Goal: Navigation & Orientation: Find specific page/section

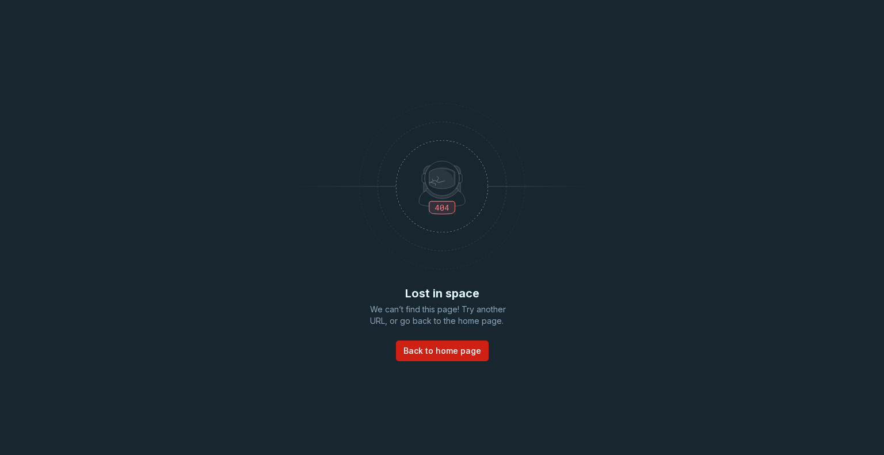
click at [643, 188] on div "Lost in space We can’t find this page! Try another URL, or go back to the home …" at bounding box center [442, 227] width 884 height 455
click at [449, 353] on span "Back to home page" at bounding box center [442, 351] width 78 height 12
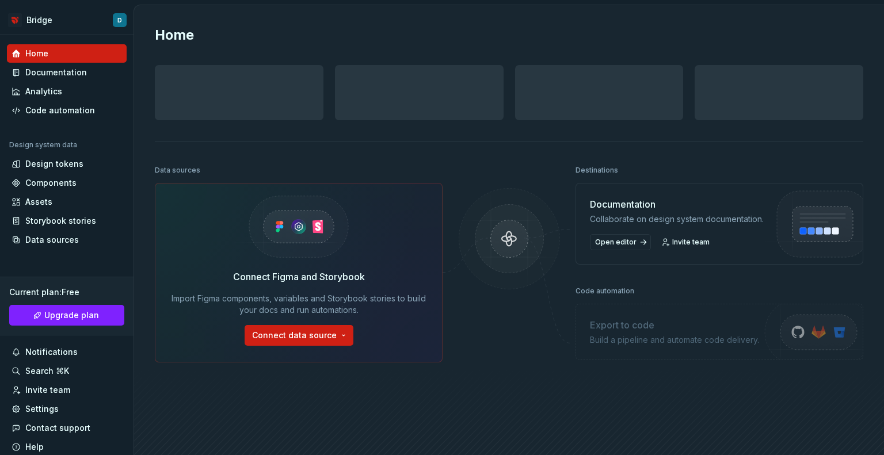
click at [488, 147] on div "Home Design tokens 0 Components 0 0 Assets 0 Docs pages 0 Data sources Connect …" at bounding box center [509, 253] width 750 height 497
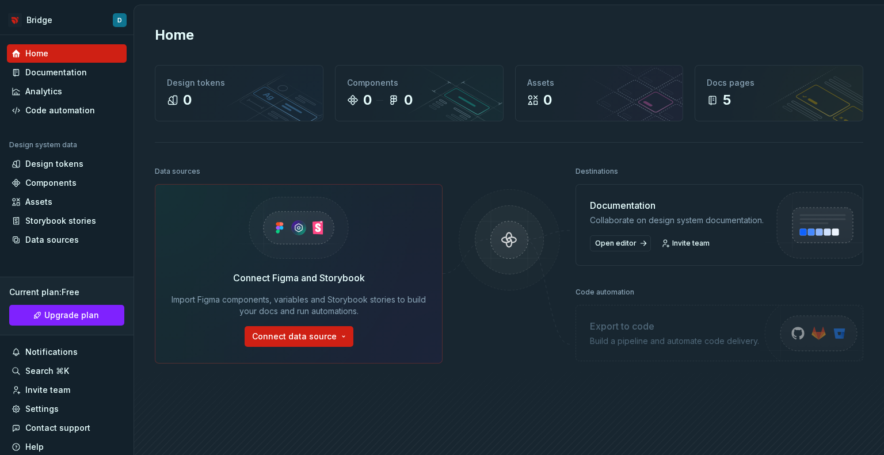
click at [504, 235] on img at bounding box center [509, 251] width 112 height 125
click at [109, 16] on html "Bridge D Home Documentation Analytics Code automation Design system data Design…" at bounding box center [442, 227] width 884 height 455
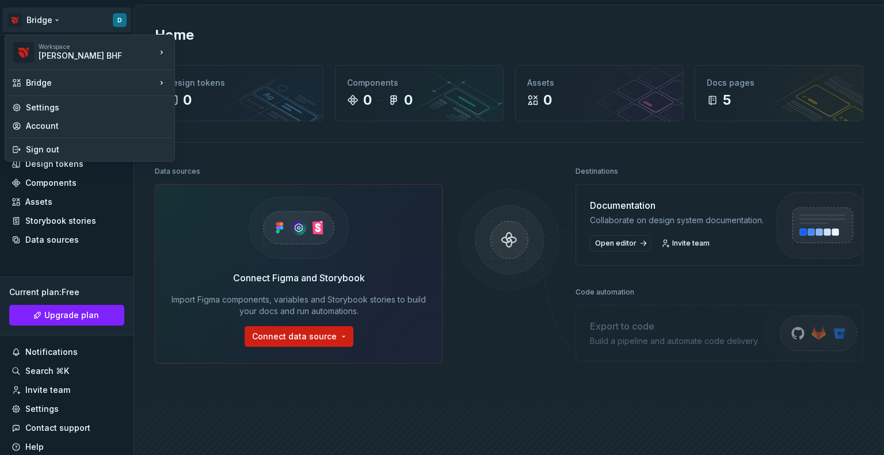
click at [201, 3] on html "Bridge D Home Documentation Analytics Code automation Design system data Design…" at bounding box center [442, 227] width 884 height 455
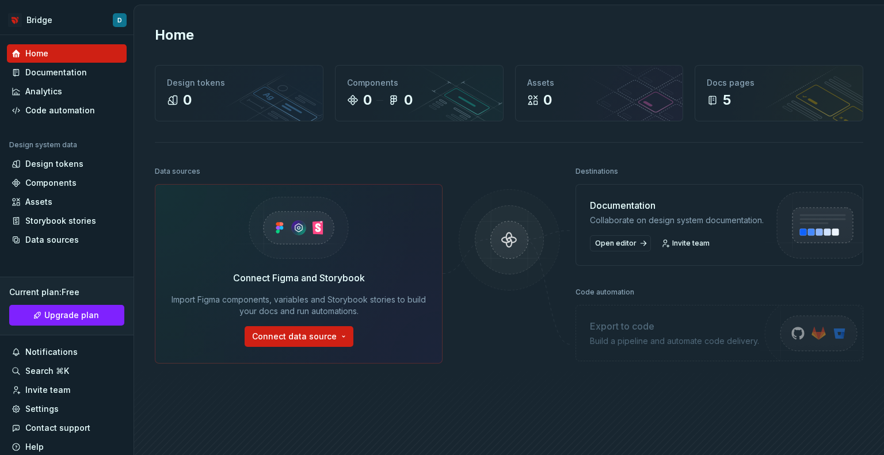
click at [2, 7] on button "Bridge D" at bounding box center [66, 19] width 129 height 25
drag, startPoint x: 198, startPoint y: 167, endPoint x: 151, endPoint y: 167, distance: 47.2
click at [151, 167] on div "Home Design tokens 0 Components 0 0 Assets 0 Docs pages 5 Data sources Connect …" at bounding box center [509, 254] width 750 height 498
click at [162, 167] on div "Data sources" at bounding box center [177, 171] width 45 height 16
drag, startPoint x: 154, startPoint y: 168, endPoint x: 226, endPoint y: 163, distance: 71.5
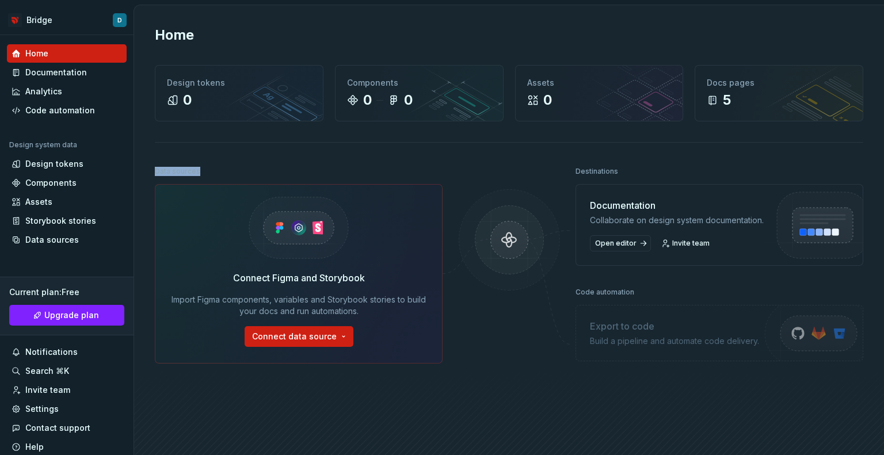
click at [226, 163] on div "Data sources" at bounding box center [299, 171] width 288 height 16
click at [234, 148] on div "Home Design tokens 0 Components 0 0 Assets 0 Docs pages 5 Data sources Connect …" at bounding box center [509, 254] width 750 height 498
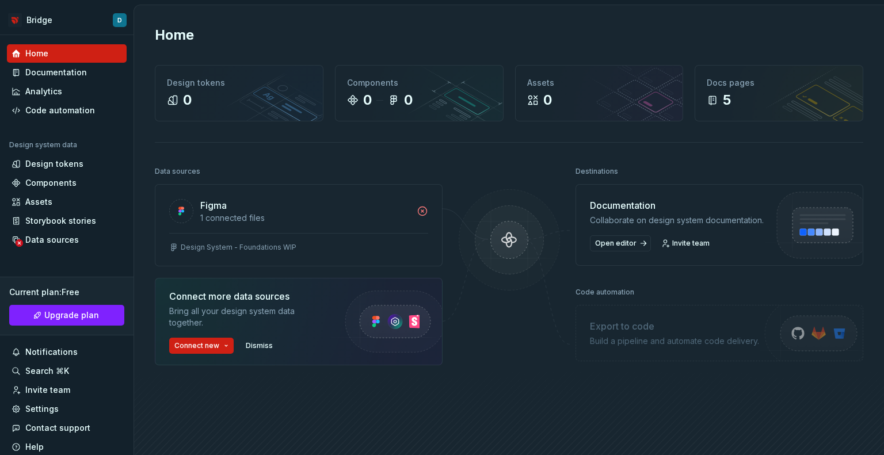
click at [479, 168] on div at bounding box center [509, 299] width 115 height 273
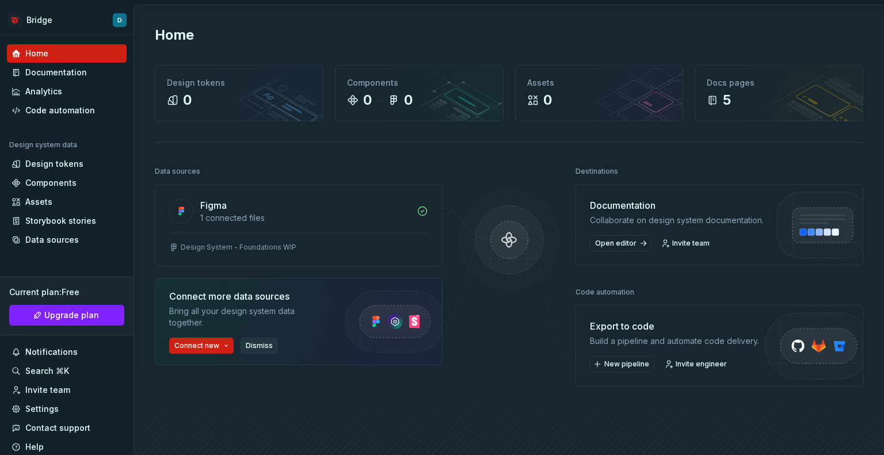
click at [253, 344] on span "Dismiss" at bounding box center [259, 345] width 27 height 9
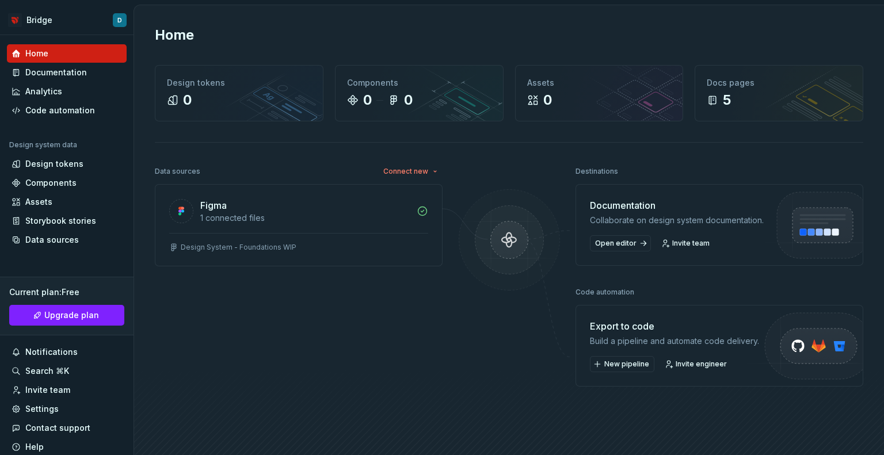
click at [202, 294] on div "Data sources Connect new Figma 1 connected files Design System - Foundations WIP" at bounding box center [299, 299] width 288 height 273
click at [164, 171] on div "Data sources" at bounding box center [177, 171] width 45 height 16
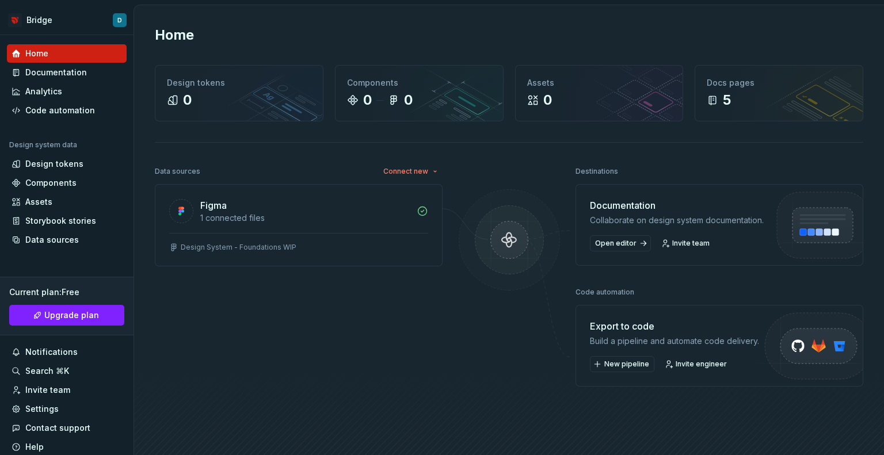
click at [164, 171] on div "Data sources" at bounding box center [177, 171] width 45 height 16
click at [158, 165] on div "Data sources" at bounding box center [177, 171] width 45 height 16
click at [227, 82] on icon at bounding box center [231, 82] width 9 height 9
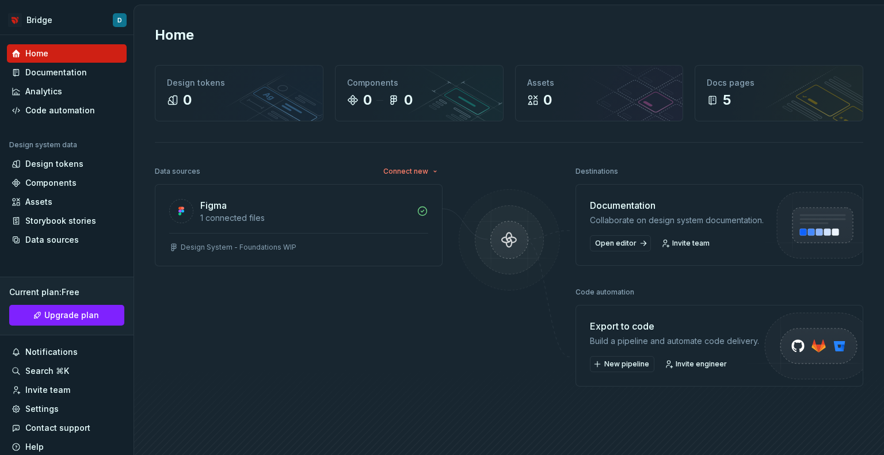
click at [451, 26] on div "Home" at bounding box center [509, 35] width 708 height 18
click at [255, 38] on div "Home" at bounding box center [509, 35] width 708 height 18
click at [171, 42] on h2 "Home" at bounding box center [174, 35] width 39 height 18
click at [177, 26] on h2 "Home" at bounding box center [174, 35] width 39 height 18
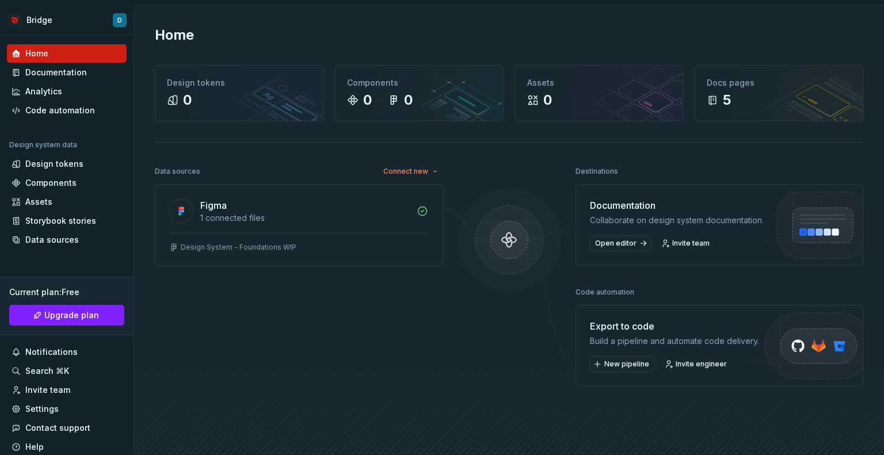
click at [543, 26] on div "Home" at bounding box center [509, 35] width 708 height 18
click at [66, 152] on div "Design system data" at bounding box center [67, 147] width 120 height 14
click at [67, 161] on div "Design tokens" at bounding box center [54, 164] width 58 height 12
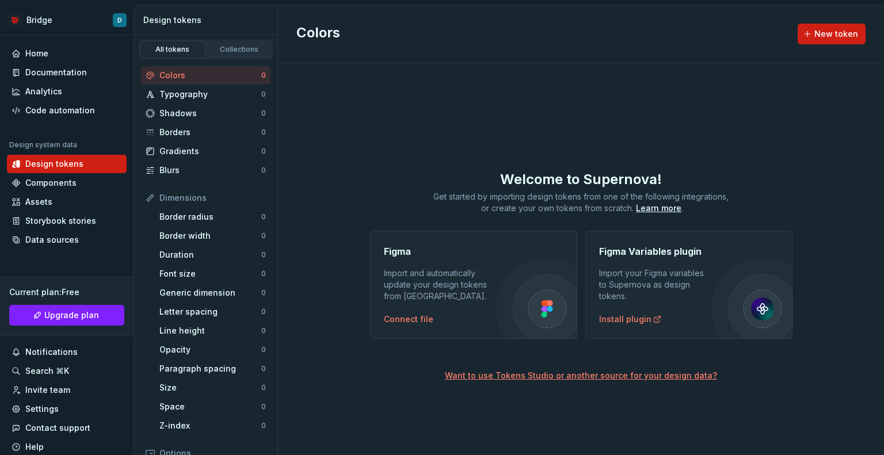
click at [387, 124] on div "Colors New token Welcome to Supernova! Get started by importing design tokens f…" at bounding box center [581, 230] width 606 height 450
click at [117, 34] on button "Collapse sidebar" at bounding box center [125, 35] width 16 height 16
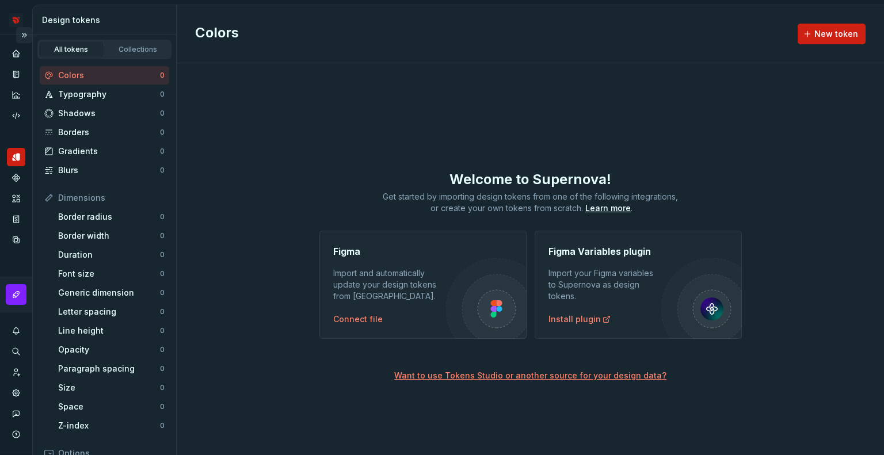
click at [117, 34] on div "Design tokens" at bounding box center [105, 20] width 144 height 30
click at [18, 35] on button "Expand sidebar" at bounding box center [24, 35] width 16 height 16
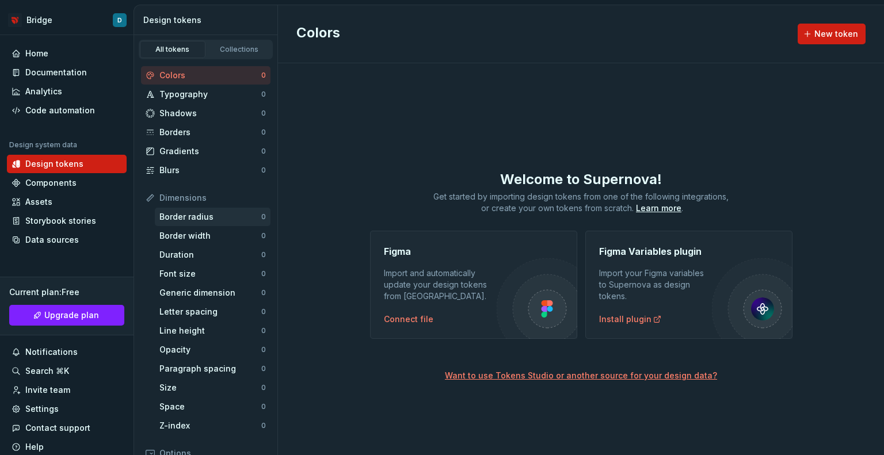
scroll to position [174, 0]
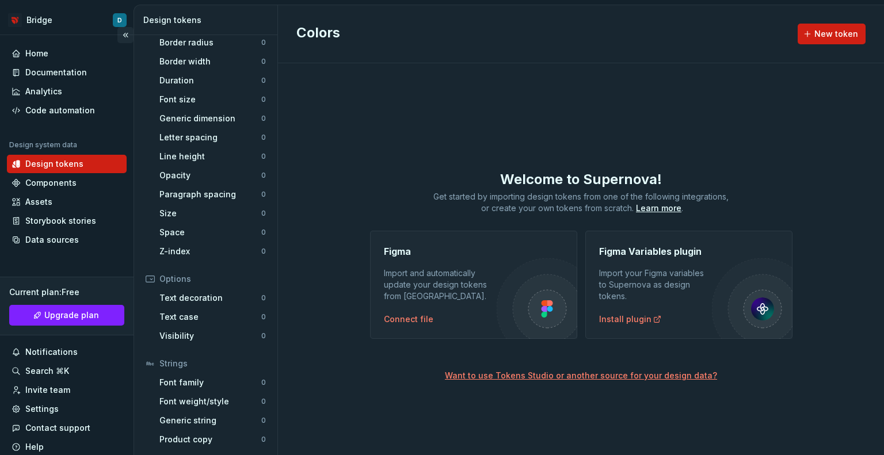
click at [120, 35] on button "Collapse sidebar" at bounding box center [125, 35] width 16 height 16
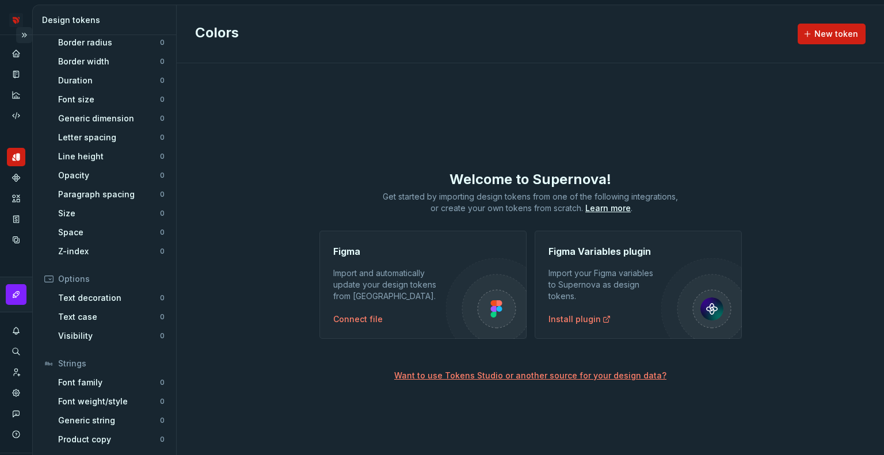
click at [18, 32] on button "Expand sidebar" at bounding box center [24, 35] width 16 height 16
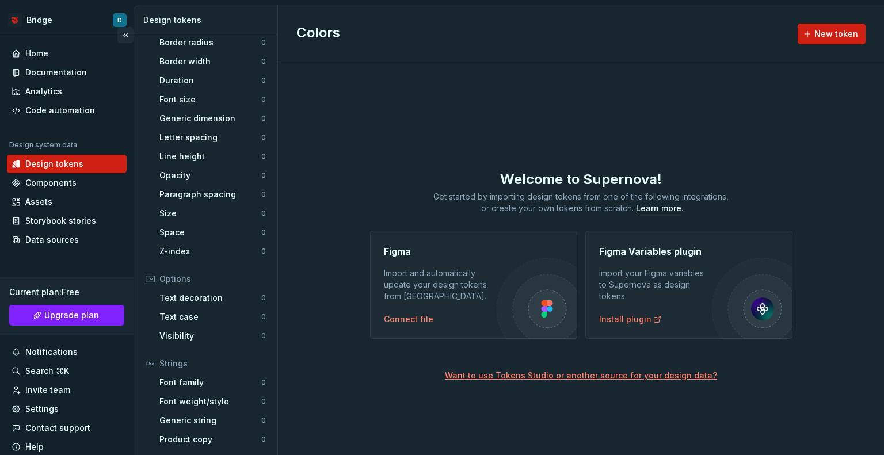
click at [117, 33] on button "Collapse sidebar" at bounding box center [125, 35] width 16 height 16
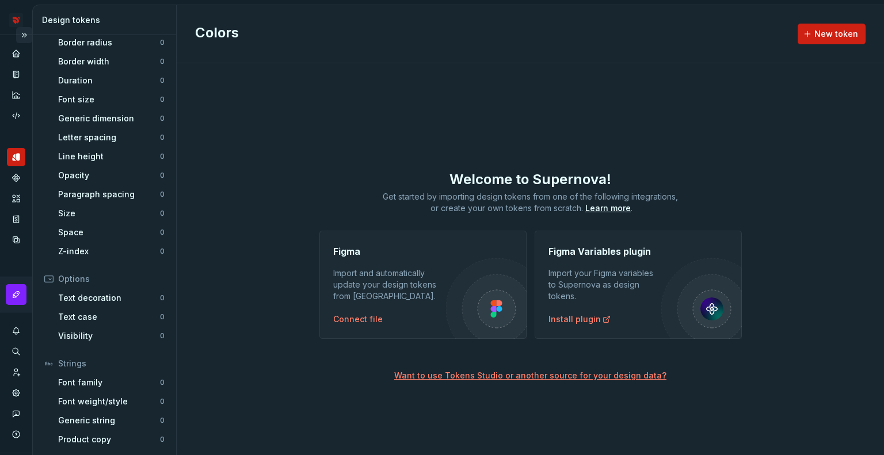
click at [16, 35] on button "Expand sidebar" at bounding box center [24, 35] width 16 height 16
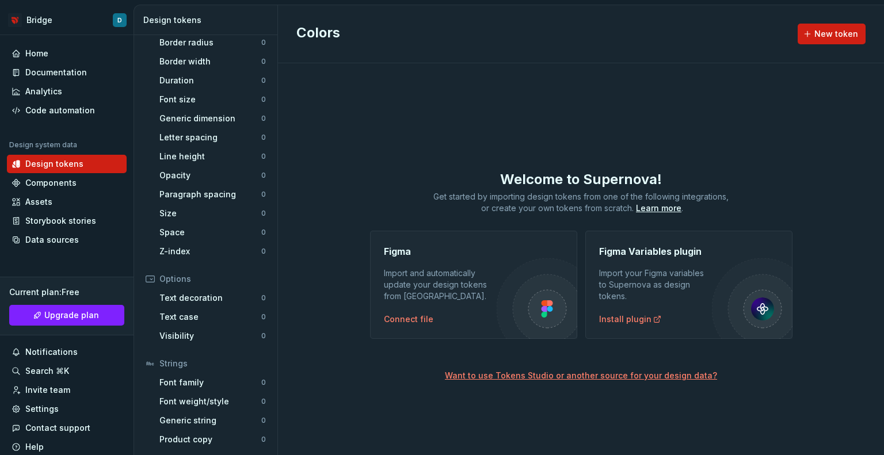
click at [417, 125] on div "Colors New token Welcome to Supernova! Get started by importing design tokens f…" at bounding box center [581, 230] width 606 height 450
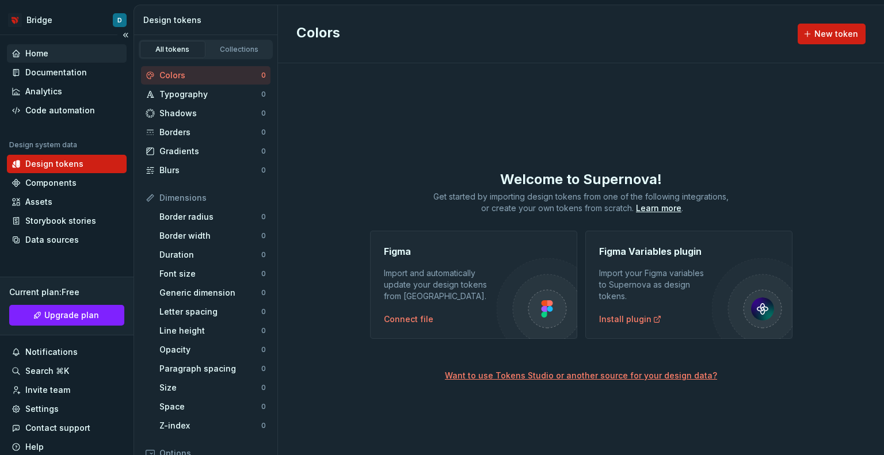
click at [53, 48] on div "Home" at bounding box center [67, 54] width 110 height 12
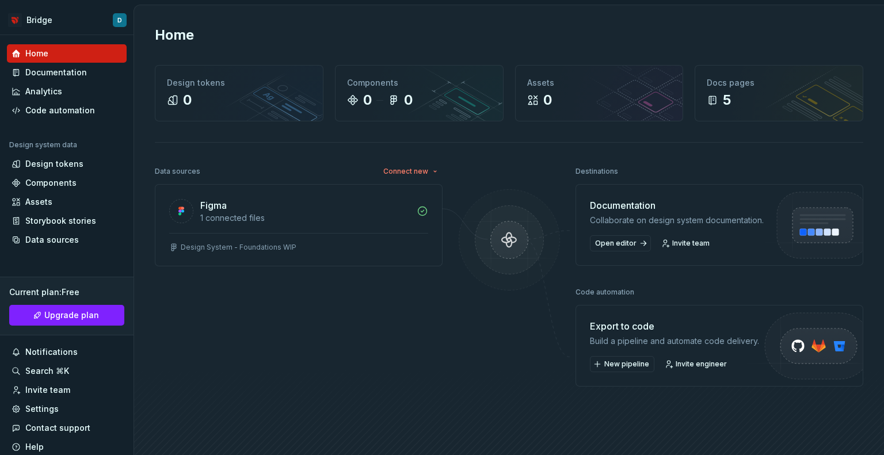
click at [185, 39] on h2 "Home" at bounding box center [174, 35] width 39 height 18
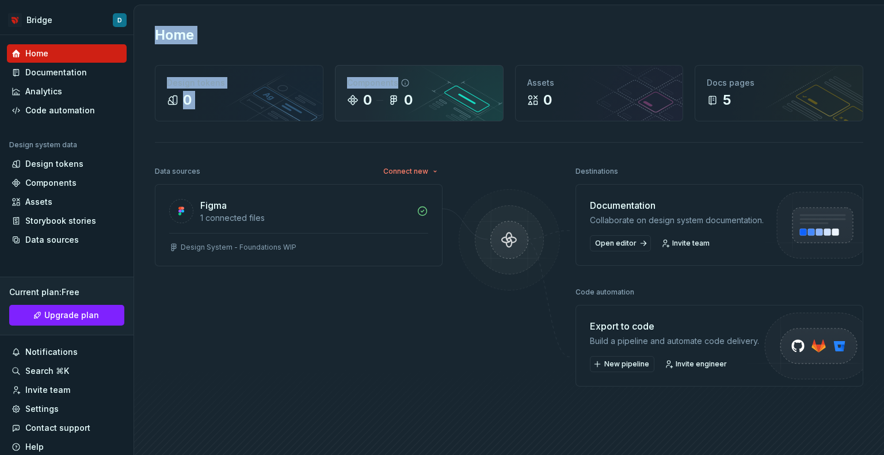
drag, startPoint x: 185, startPoint y: 39, endPoint x: 349, endPoint y: 77, distance: 168.2
click at [349, 77] on div "Home Design tokens 0 Components 0 0 Assets 0 Docs pages 5 Data sources Connect …" at bounding box center [509, 254] width 750 height 498
click at [393, 29] on div "Home" at bounding box center [509, 35] width 708 height 18
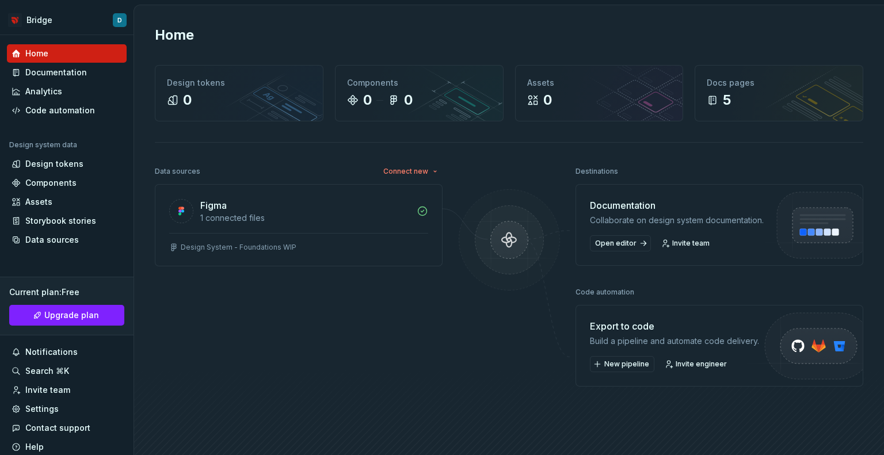
click at [393, 29] on div "Home" at bounding box center [509, 35] width 708 height 18
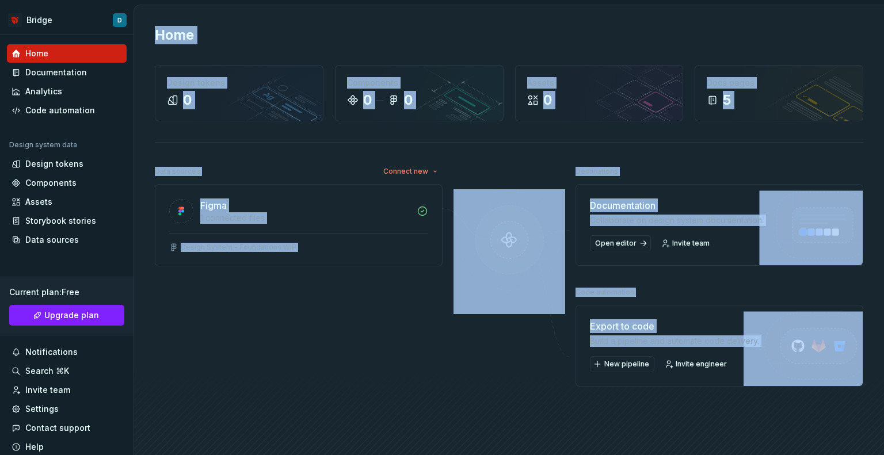
drag, startPoint x: 152, startPoint y: 32, endPoint x: 856, endPoint y: 395, distance: 792.1
click at [856, 395] on div "Home Design tokens 0 Components 0 0 Assets 0 Docs pages 5 Data sources Connect …" at bounding box center [509, 254] width 750 height 498
click at [856, 395] on img at bounding box center [814, 359] width 142 height 94
click at [807, 409] on div "Destinations Documentation Collaborate on design system documentation. Open edi…" at bounding box center [719, 299] width 288 height 273
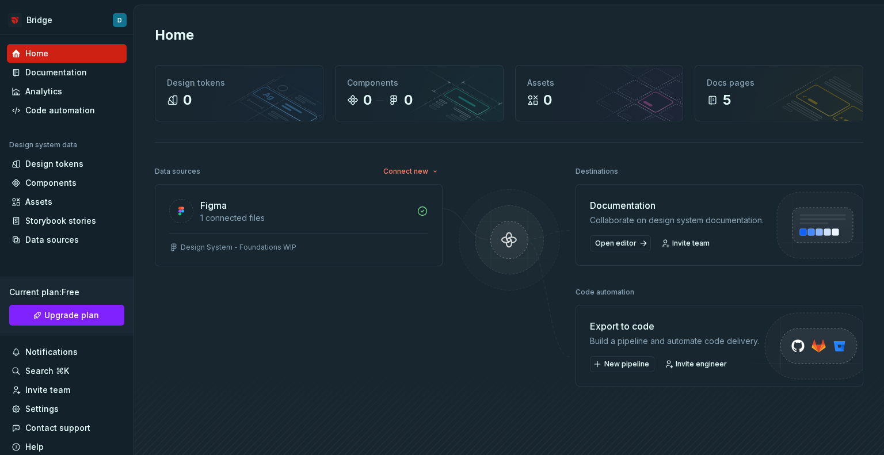
click at [474, 358] on div at bounding box center [509, 299] width 115 height 273
